Goal: Transaction & Acquisition: Purchase product/service

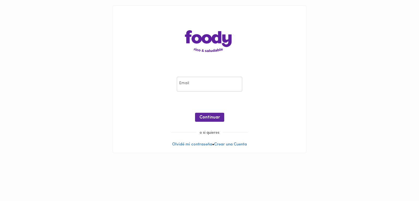
click at [202, 80] on input "email" at bounding box center [209, 84] width 65 height 15
type input "[EMAIL_ADDRESS][DOMAIN_NAME]"
click at [218, 115] on span "Continuar" at bounding box center [209, 117] width 20 height 5
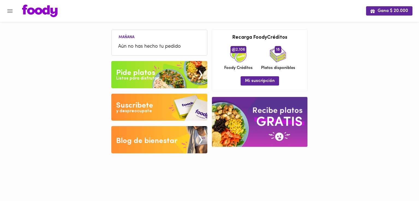
click at [164, 69] on img at bounding box center [159, 74] width 96 height 27
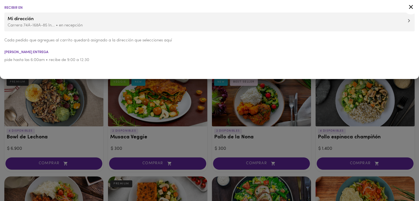
click at [100, 101] on div at bounding box center [209, 100] width 419 height 201
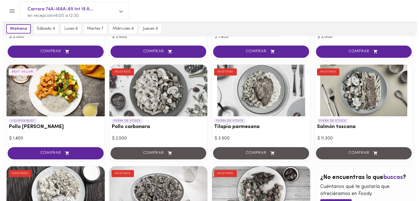
scroll to position [214, 0]
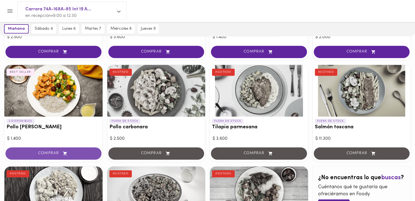
click at [81, 151] on span "COMPRAR" at bounding box center [53, 153] width 82 height 5
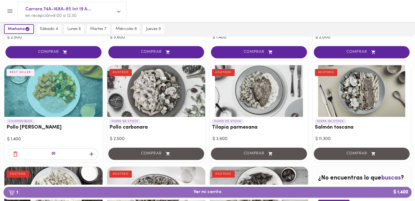
click at [115, 193] on span "1 Ver mi carrito $ 1.400" at bounding box center [207, 192] width 399 height 5
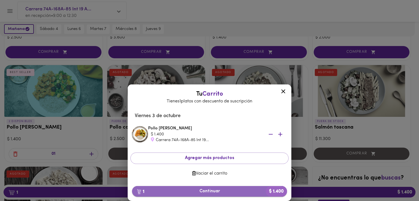
click at [214, 193] on span "1 Continuar $ 1.400" at bounding box center [209, 191] width 146 height 5
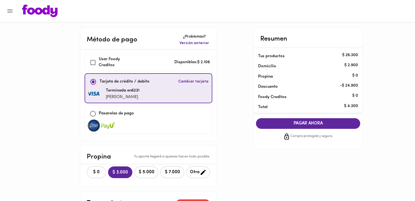
checkbox input "true"
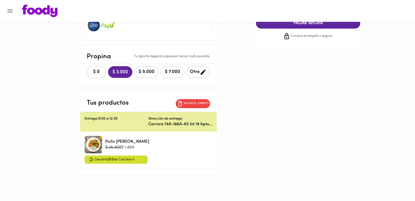
scroll to position [100, 0]
click at [195, 102] on p "Vaciar el carrito" at bounding box center [196, 104] width 25 height 4
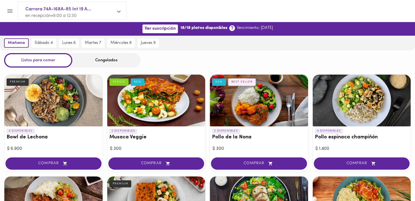
click at [12, 11] on icon "Menu" at bounding box center [10, 11] width 7 height 7
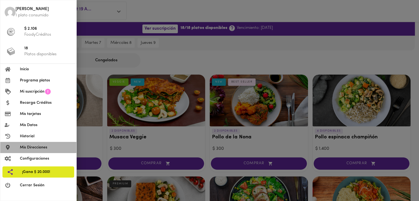
click at [35, 150] on span "Mis Direcciones" at bounding box center [46, 148] width 52 height 6
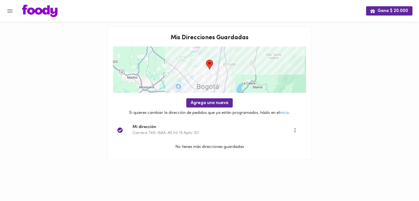
click at [218, 106] on span "Agrega una nueva" at bounding box center [210, 103] width 38 height 5
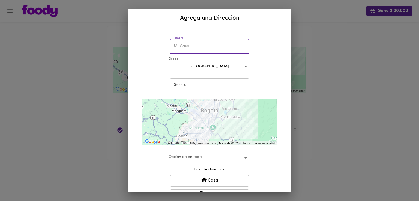
click at [184, 47] on input "text" at bounding box center [209, 46] width 79 height 15
type input "Mi Oficina"
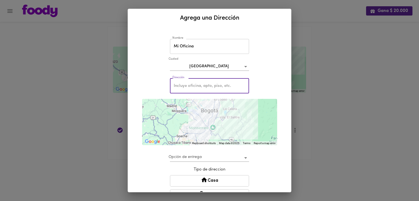
click at [193, 86] on input "text" at bounding box center [209, 86] width 79 height 15
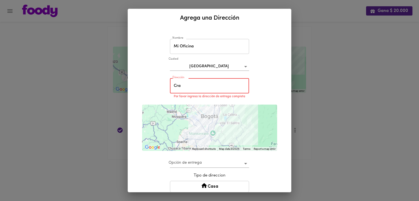
type input "Cra"
click at [195, 51] on input "Mi Oficina" at bounding box center [209, 46] width 79 height 15
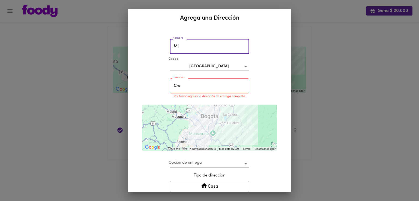
type input "M"
type input "Federacafe"
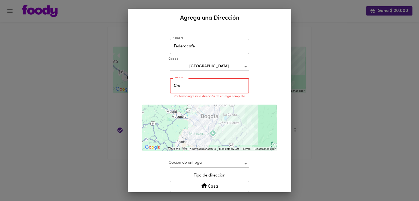
click at [185, 85] on input "Cra" at bounding box center [209, 86] width 79 height 15
type input "C"
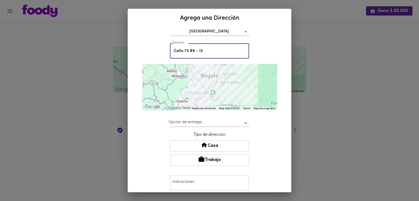
scroll to position [37, 0]
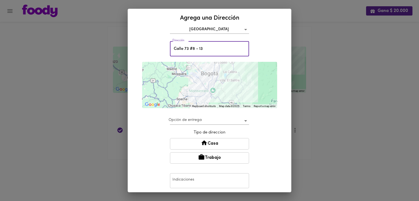
type input "Calle 73 #8 - 13"
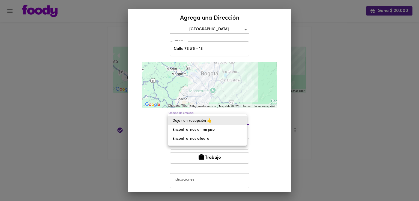
click at [211, 118] on body "Gana $ 20.000 Mis Direcciones Guardadas ← Move left → Move right ↑ Move up ↓ Mo…" at bounding box center [209, 87] width 419 height 174
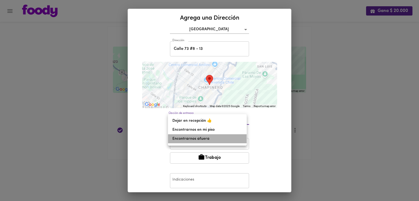
click at [204, 139] on li "Encontrarnos afuera" at bounding box center [207, 138] width 79 height 9
type input "meet-outside"
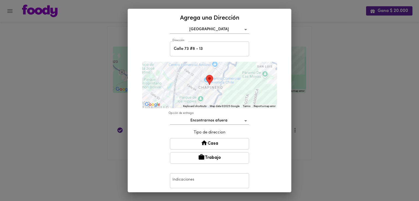
click at [220, 156] on button "Trabajo" at bounding box center [209, 157] width 79 height 11
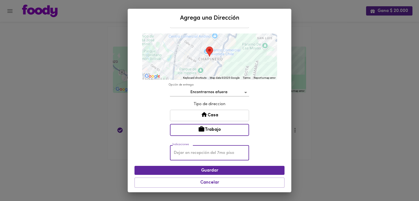
click at [222, 153] on input "text" at bounding box center [209, 153] width 79 height 15
click at [213, 153] on input "text" at bounding box center [209, 153] width 79 height 15
type input "B"
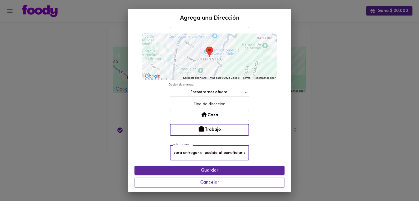
type input "Esperar para entregar el pedido al beneficiario"
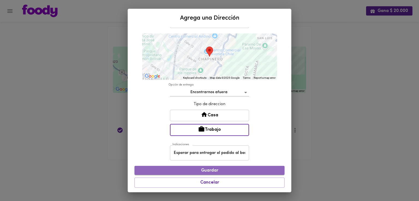
click at [216, 172] on span "Guardar" at bounding box center [209, 170] width 141 height 5
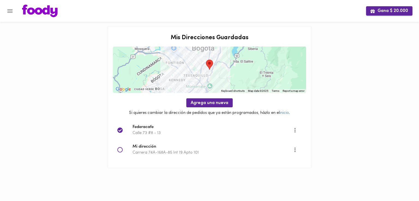
click at [388, 11] on span "Gana $ 20.000" at bounding box center [389, 10] width 38 height 5
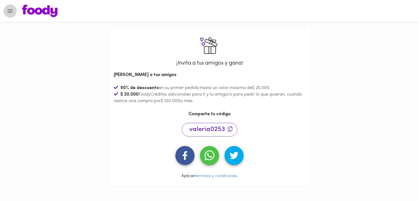
click at [8, 11] on icon "Menu" at bounding box center [10, 11] width 7 height 7
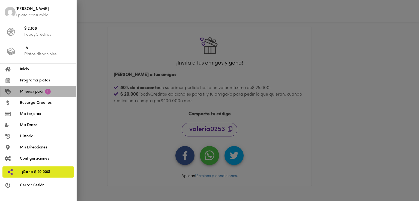
click at [39, 92] on span "Mi suscripción" at bounding box center [32, 92] width 25 height 6
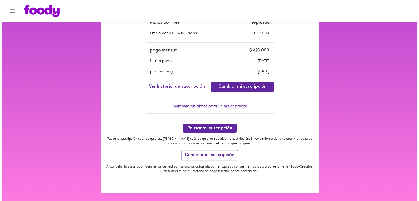
scroll to position [179, 0]
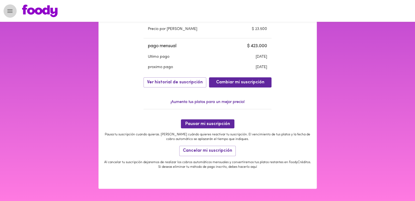
click at [9, 12] on icon "Menu" at bounding box center [9, 11] width 5 height 4
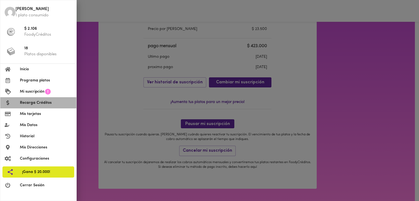
click at [41, 101] on span "Recarga Créditos" at bounding box center [46, 103] width 52 height 6
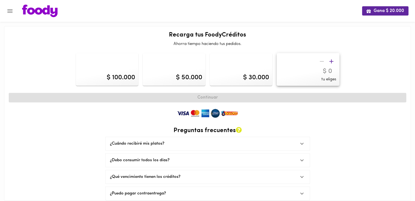
click at [121, 70] on div "$ 100.000" at bounding box center [107, 69] width 63 height 33
type input "100000"
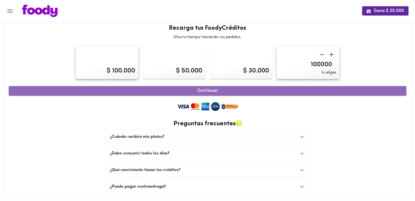
click at [201, 90] on span "Continuar" at bounding box center [207, 90] width 385 height 5
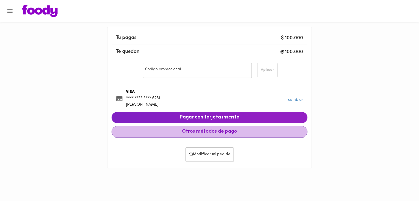
click at [254, 128] on button "Otros métodos de pago" at bounding box center [210, 132] width 196 height 12
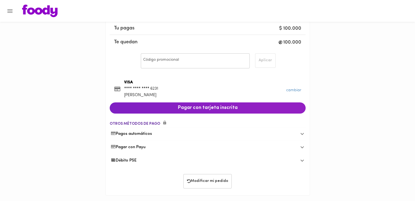
scroll to position [12, 0]
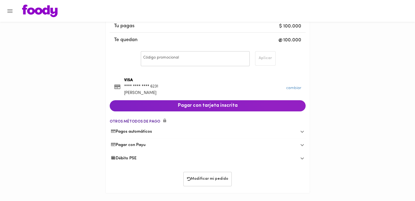
click at [128, 157] on span "Débito PSE" at bounding box center [124, 159] width 26 height 6
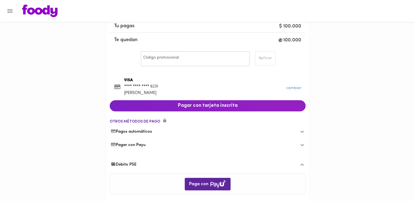
scroll to position [41, 0]
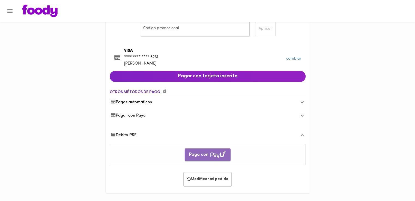
click at [217, 153] on img "button" at bounding box center [218, 154] width 16 height 9
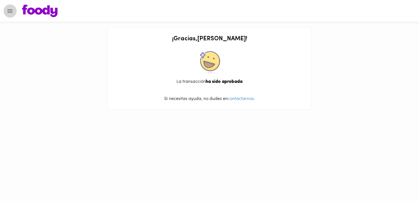
click at [9, 11] on icon "Menu" at bounding box center [9, 11] width 5 height 4
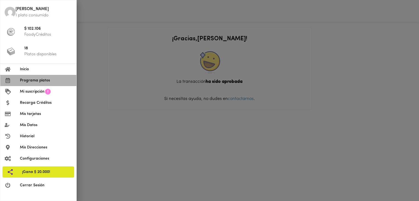
click at [40, 79] on span "Programa platos" at bounding box center [46, 81] width 52 height 6
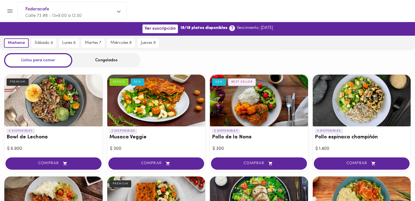
click at [101, 62] on div "Congelados" at bounding box center [106, 60] width 68 height 14
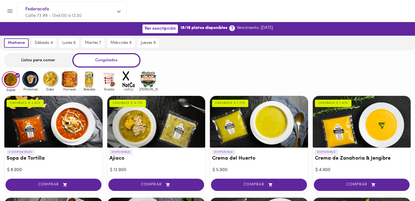
click at [52, 62] on div "Listos para comer" at bounding box center [38, 60] width 68 height 14
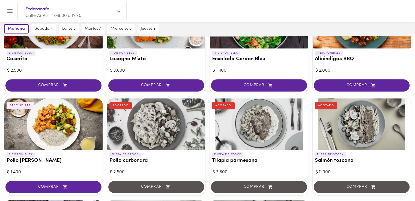
scroll to position [187, 0]
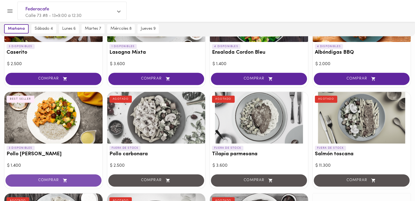
click at [41, 181] on span "COMPRAR" at bounding box center [53, 180] width 82 height 5
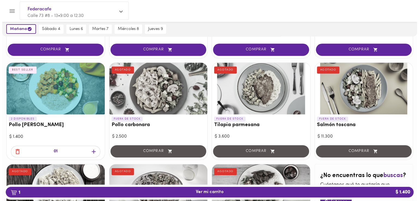
scroll to position [217, 0]
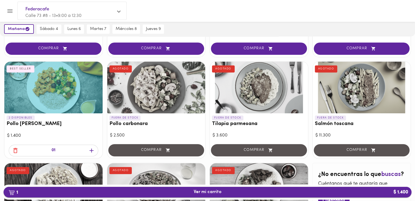
click at [134, 196] on button "1 Ver mi carrito $ 1.400" at bounding box center [208, 192] width 408 height 11
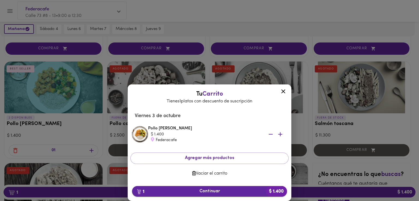
click at [207, 191] on span "1 Continuar $ 1.400" at bounding box center [209, 191] width 146 height 5
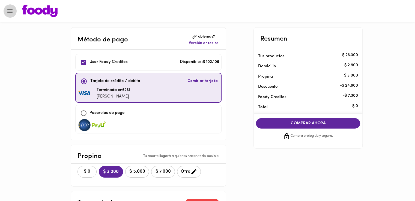
click at [9, 13] on icon "Menu" at bounding box center [10, 11] width 7 height 7
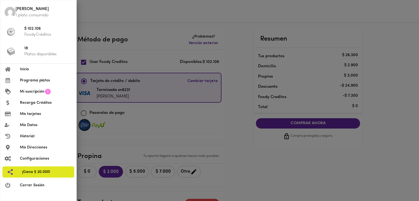
click at [115, 46] on div at bounding box center [209, 100] width 419 height 201
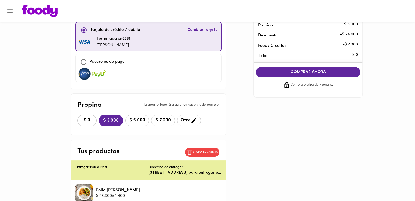
scroll to position [51, 0]
click at [137, 121] on span "$ 5.000" at bounding box center [137, 120] width 17 height 5
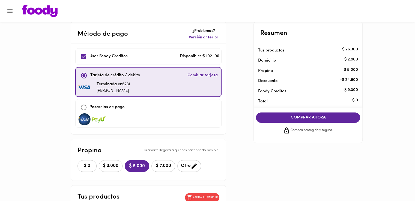
scroll to position [0, 0]
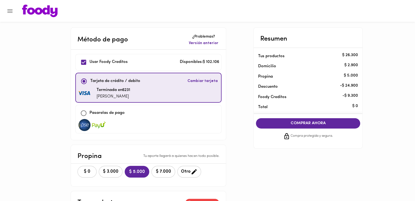
click at [181, 88] on div "Terminada en 6231 Valeria Gómez Guerra" at bounding box center [148, 93] width 141 height 13
click at [91, 59] on p "Usar Foody Creditos" at bounding box center [108, 62] width 38 height 6
click at [80, 61] on input "checkbox" at bounding box center [84, 62] width 12 height 12
checkbox input "true"
click at [81, 81] on input "checkbox" at bounding box center [84, 82] width 12 height 12
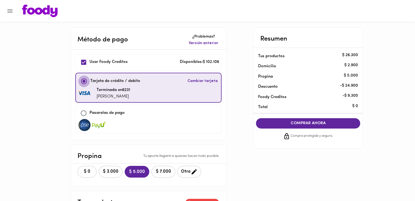
checkbox input "true"
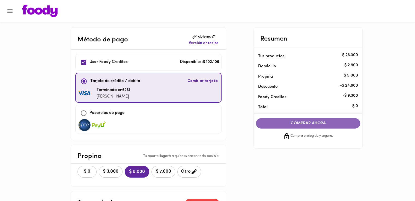
click at [286, 127] on button "COMPRAR AHORA" at bounding box center [308, 123] width 104 height 10
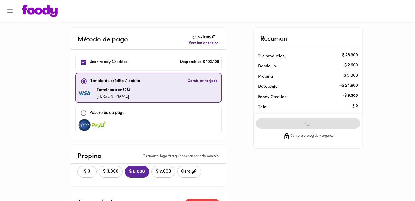
click at [298, 122] on div "COMPRAR AHORA Compra protegida y segura." at bounding box center [307, 129] width 113 height 30
click at [295, 125] on div "COMPRAR AHORA Compra protegida y segura." at bounding box center [307, 129] width 113 height 30
click at [207, 44] on span "Versión anterior" at bounding box center [203, 43] width 29 height 5
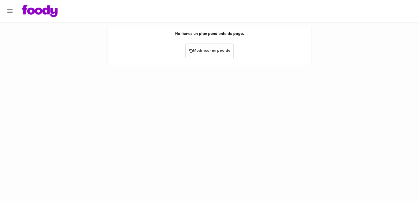
click at [203, 60] on div at bounding box center [210, 59] width 196 height 3
click at [208, 53] on span "Modificar mi pedido" at bounding box center [209, 51] width 41 height 5
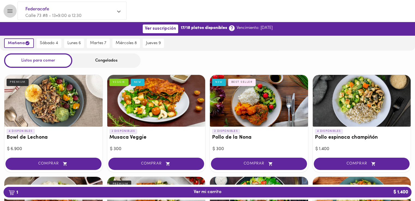
click at [11, 11] on icon "Menu" at bounding box center [10, 11] width 7 height 7
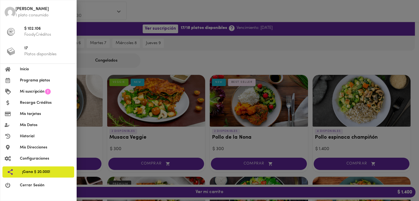
click at [24, 16] on p "1 plato consumido" at bounding box center [44, 16] width 56 height 6
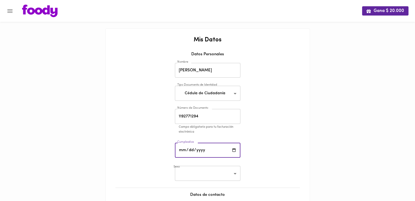
click at [183, 149] on input "date" at bounding box center [207, 150] width 65 height 15
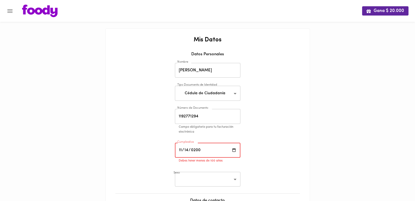
type input "2000-11-14"
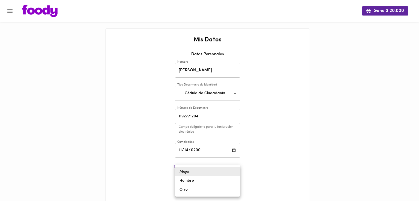
click at [207, 175] on body "Gana $ 20.000 Mis Datos Datos Personales Nombre Valeria Gómez Nombre Tipo Docum…" at bounding box center [209, 145] width 419 height 291
click at [202, 172] on li "Mujer" at bounding box center [207, 171] width 65 height 9
type input "female"
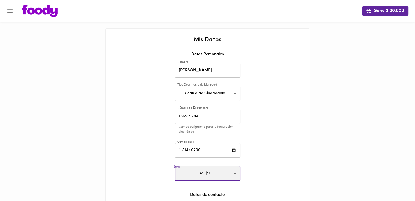
scroll to position [89, 0]
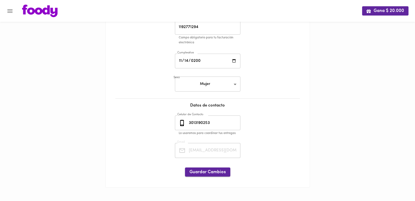
click at [212, 172] on span "Guardar Cambios" at bounding box center [207, 172] width 37 height 5
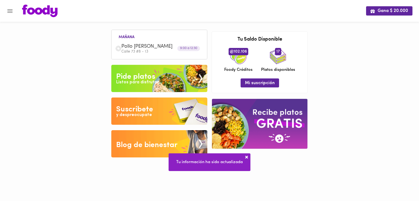
click at [137, 46] on span "Pollo [PERSON_NAME]" at bounding box center [152, 47] width 63 height 6
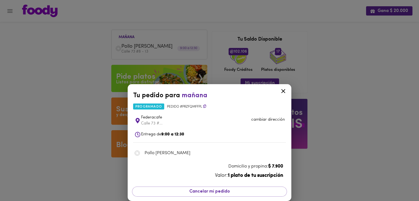
click at [169, 154] on span "Pollo [PERSON_NAME]" at bounding box center [213, 153] width 136 height 7
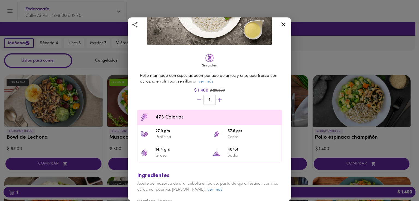
scroll to position [90, 0]
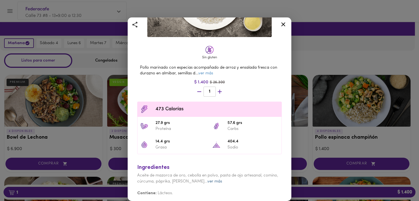
click at [212, 180] on link "ver más" at bounding box center [214, 182] width 15 height 4
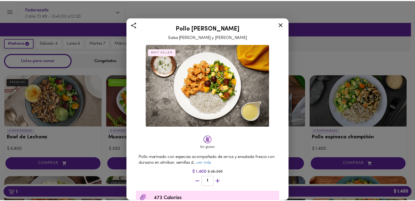
scroll to position [107, 0]
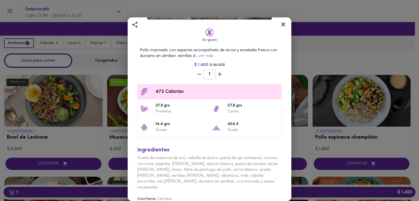
click at [286, 22] on icon at bounding box center [283, 24] width 7 height 7
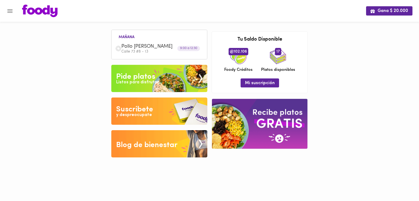
click at [253, 122] on img at bounding box center [259, 124] width 95 height 50
click at [148, 83] on div "Listos para disfrutar" at bounding box center [137, 82] width 43 height 6
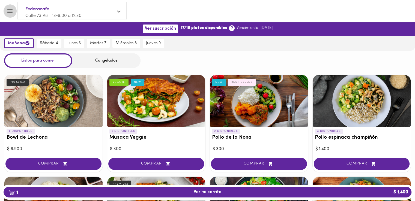
click at [5, 8] on button "Menu" at bounding box center [9, 10] width 13 height 13
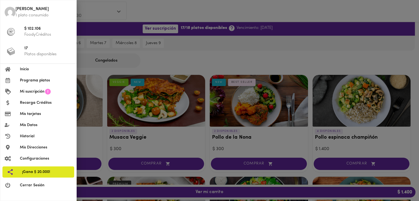
click at [162, 65] on div at bounding box center [209, 100] width 419 height 201
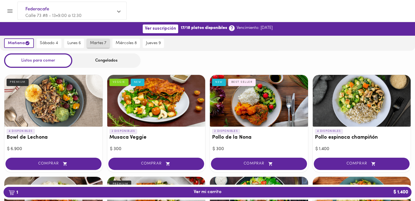
click at [95, 42] on span "martes 7" at bounding box center [98, 43] width 16 height 5
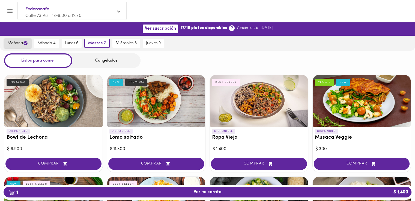
click at [21, 43] on span "mañana" at bounding box center [17, 43] width 21 height 5
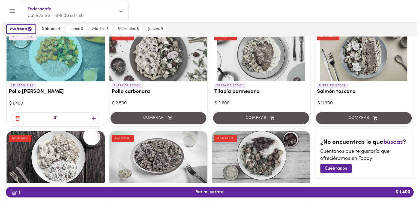
scroll to position [250, 0]
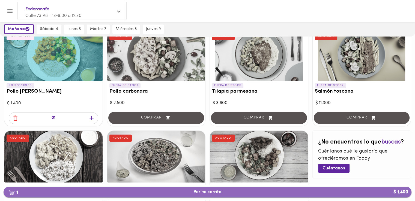
click at [169, 192] on span "1 Ver mi carrito $ 1.400" at bounding box center [207, 192] width 399 height 5
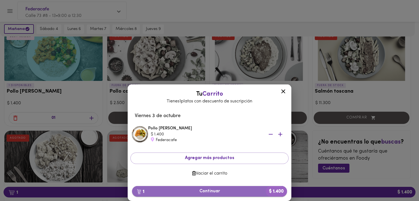
click at [210, 191] on span "1 Continuar $ 1.400" at bounding box center [209, 191] width 146 height 5
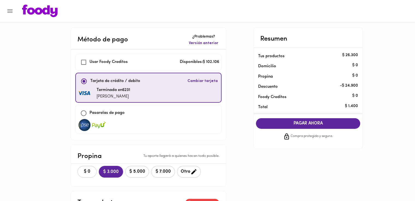
checkbox input "true"
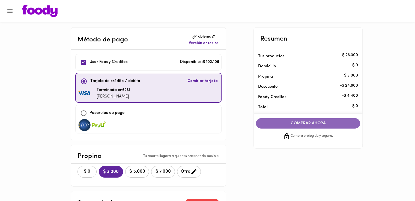
click at [270, 121] on span "COMPRAR AHORA" at bounding box center [307, 123] width 93 height 5
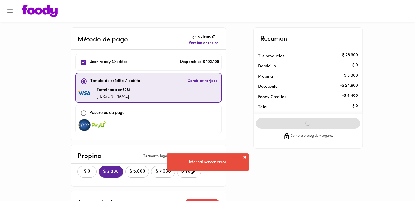
click at [245, 155] on span at bounding box center [244, 157] width 5 height 5
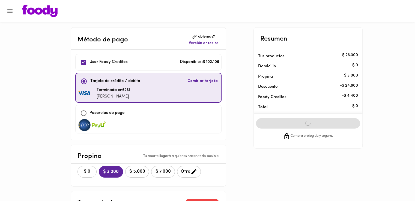
click at [288, 121] on div "COMPRAR AHORA Compra protegida y segura." at bounding box center [307, 129] width 113 height 30
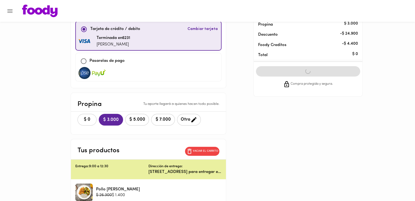
scroll to position [57, 0]
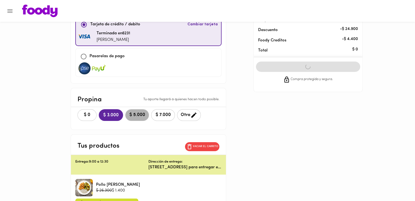
click at [134, 113] on span "$ 5.000" at bounding box center [137, 115] width 17 height 5
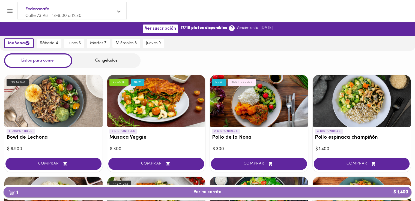
click at [196, 190] on span "1 Ver mi carrito $ 1.400" at bounding box center [208, 192] width 28 height 5
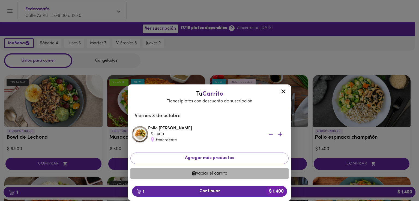
click at [202, 173] on span "Vaciar el carrito" at bounding box center [209, 173] width 149 height 5
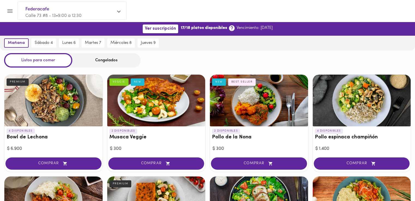
click at [199, 59] on div "Listos para comer Congelados" at bounding box center [207, 60] width 415 height 14
